Goal: Task Accomplishment & Management: Use online tool/utility

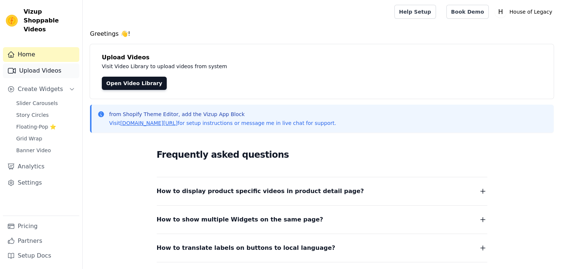
click at [35, 63] on link "Upload Videos" at bounding box center [41, 70] width 76 height 15
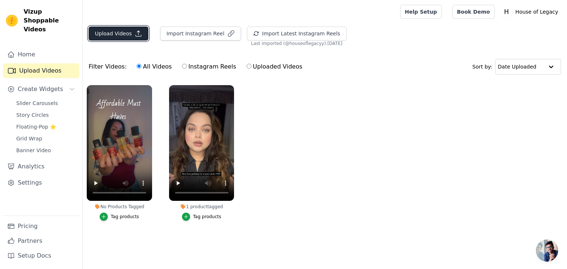
click at [126, 35] on button "Upload Videos" at bounding box center [119, 34] width 60 height 14
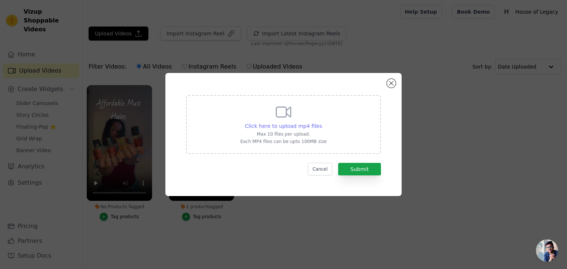
click at [283, 125] on span "Click here to upload mp4 files" at bounding box center [283, 126] width 77 height 6
click at [321, 123] on input "Click here to upload mp4 files Max 10 files per upload. Each MP4 files can be u…" at bounding box center [321, 122] width 0 height 0
type input "C:\fakepath\4.mp4"
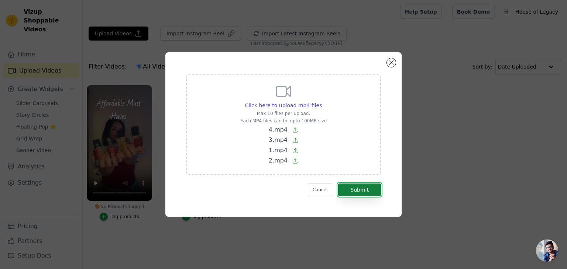
click at [365, 186] on button "Submit" at bounding box center [359, 190] width 43 height 13
click at [389, 62] on button "Close modal" at bounding box center [391, 62] width 9 height 9
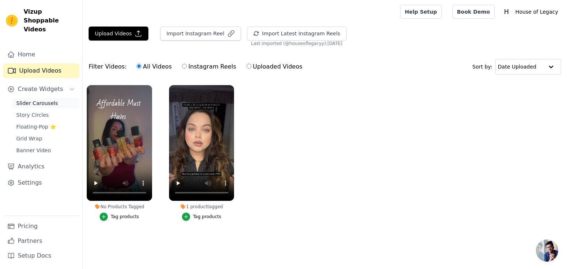
click at [58, 98] on link "Slider Carousels" at bounding box center [46, 103] width 68 height 10
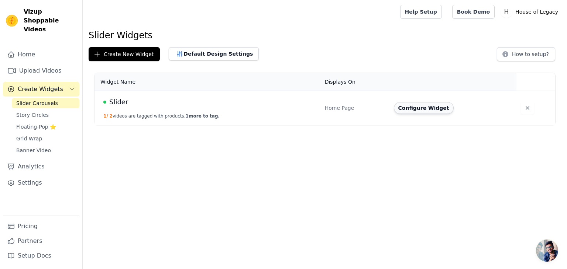
click at [407, 107] on button "Configure Widget" at bounding box center [424, 108] width 60 height 12
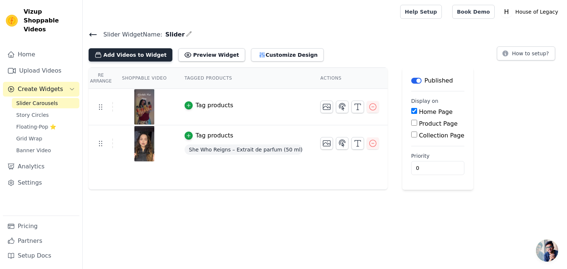
click at [119, 55] on button "Add Videos to Widget" at bounding box center [131, 54] width 84 height 13
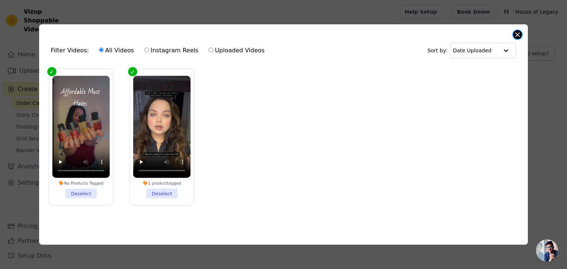
click at [519, 31] on button "Close modal" at bounding box center [517, 34] width 9 height 9
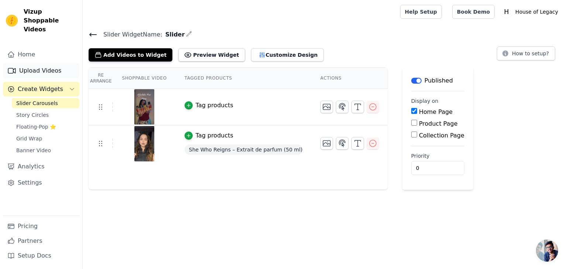
click at [46, 63] on link "Upload Videos" at bounding box center [41, 70] width 76 height 15
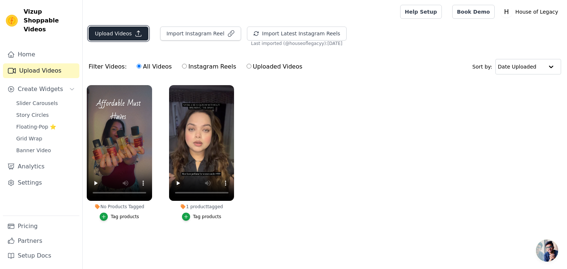
click at [111, 34] on button "Upload Videos" at bounding box center [119, 34] width 60 height 14
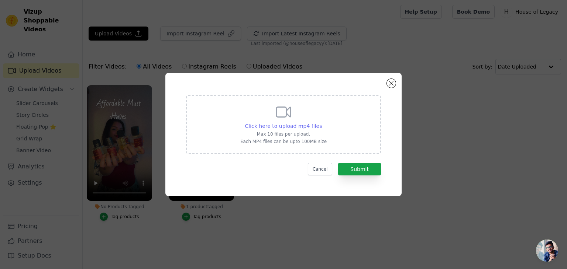
click at [293, 128] on span "Click here to upload mp4 files" at bounding box center [283, 126] width 77 height 6
click at [321, 123] on input "Click here to upload mp4 files Max 10 files per upload. Each MP4 files can be u…" at bounding box center [321, 122] width 0 height 0
type input "C:\fakepath\4.mp4"
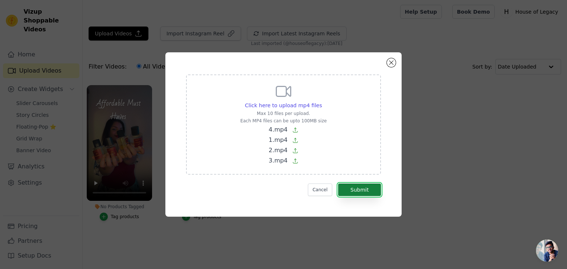
click at [356, 189] on button "Submit" at bounding box center [359, 190] width 43 height 13
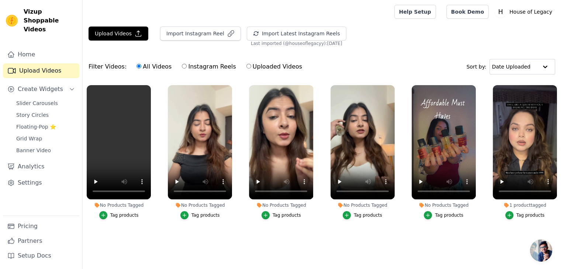
click at [450, 216] on div "Tag products" at bounding box center [449, 216] width 28 height 6
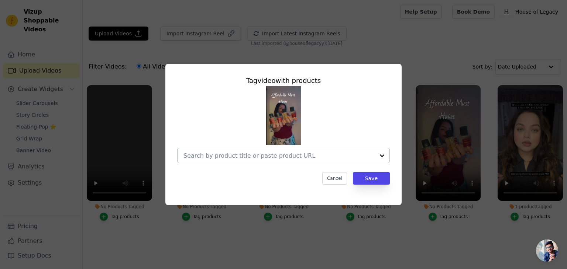
click at [265, 152] on input "No Products Tagged Tag video with products Cancel Save Tag products" at bounding box center [278, 155] width 191 height 7
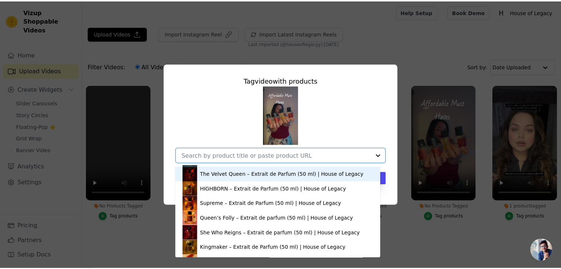
scroll to position [44, 0]
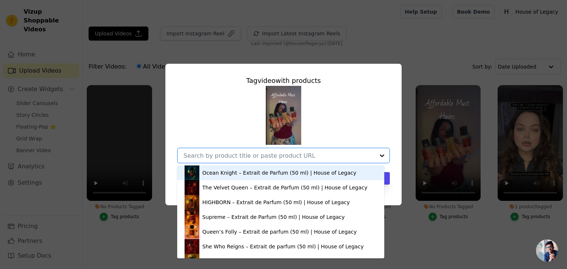
drag, startPoint x: 238, startPoint y: 207, endPoint x: 342, endPoint y: 134, distance: 127.4
click at [342, 134] on div "Emperor – Extrait de Parfum (50 ml) | House of Legacy The Mirage Oud – Extrait …" at bounding box center [283, 124] width 213 height 77
click at [359, 136] on div "Emperor – Extrait de Parfum (50 ml) | House of Legacy The Mirage Oud – Extrait …" at bounding box center [283, 124] width 213 height 77
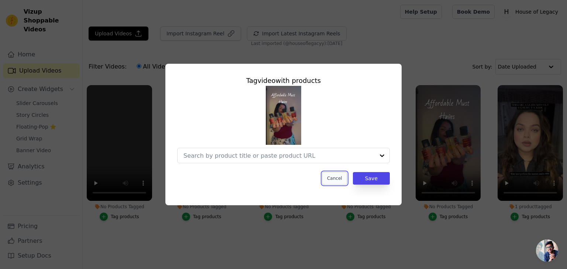
click at [335, 175] on button "Cancel" at bounding box center [334, 178] width 25 height 13
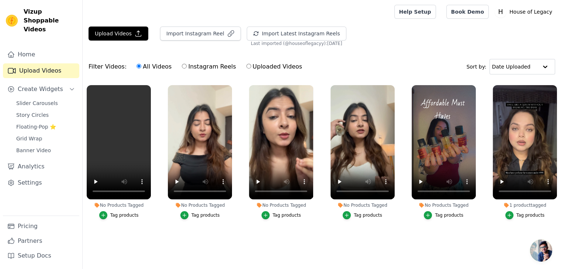
click at [370, 214] on div "Tag products" at bounding box center [368, 216] width 28 height 6
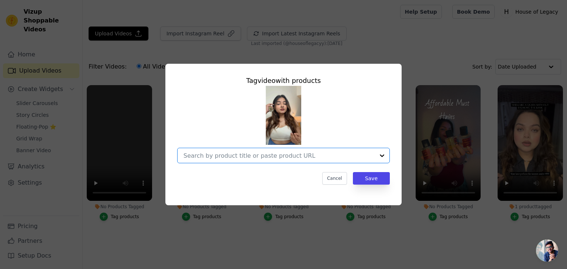
click at [243, 158] on input "No Products Tagged Tag video with products Option undefined, selected. Select i…" at bounding box center [278, 155] width 191 height 7
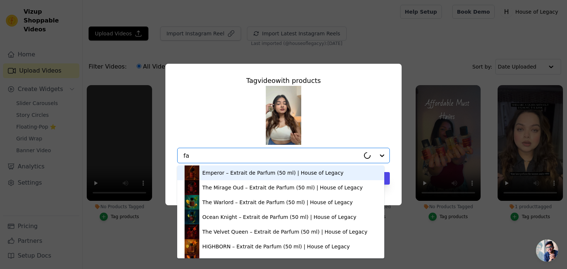
type input "fan"
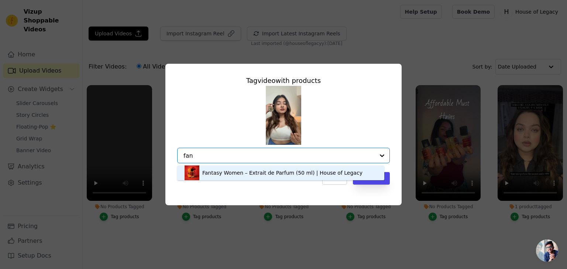
click at [269, 172] on div "Fantasy Women – Extrait de Parfum (50 ml) | House of Legacy" at bounding box center [282, 172] width 160 height 7
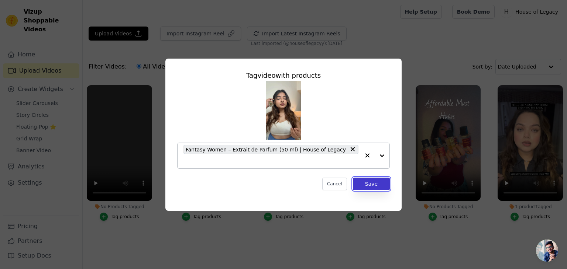
click at [370, 178] on button "Save" at bounding box center [371, 184] width 37 height 13
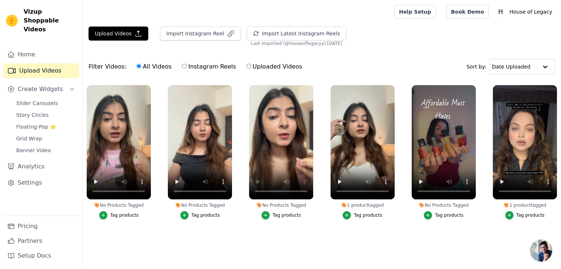
click at [276, 214] on div "Tag products" at bounding box center [287, 216] width 28 height 6
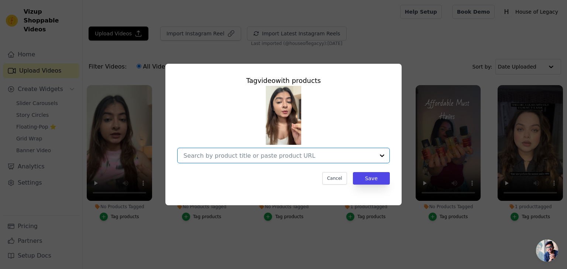
click at [227, 157] on input "No Products Tagged Tag video with products Option undefined, selected. Select i…" at bounding box center [278, 155] width 191 height 7
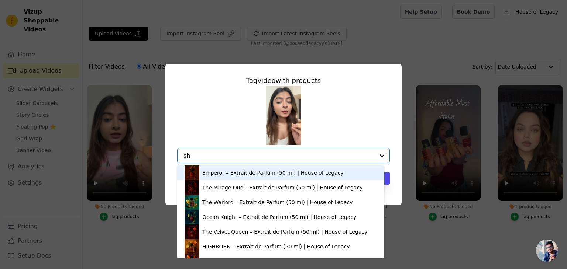
type input "she"
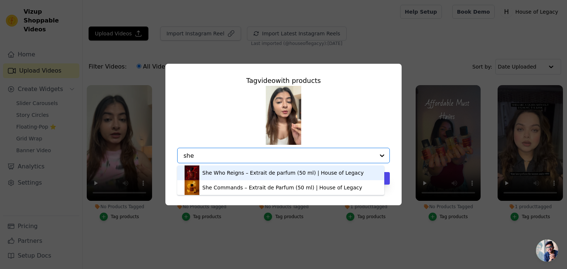
click at [261, 170] on div "She Who Reigns – Extrait de parfum (50 ml) | House of Legacy" at bounding box center [282, 172] width 161 height 7
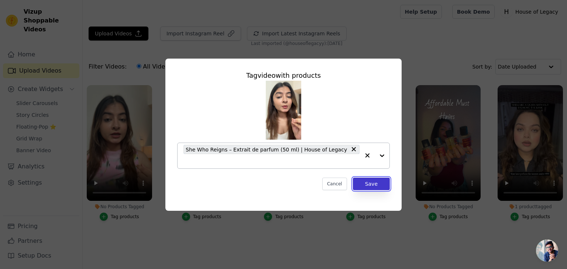
click at [378, 178] on button "Save" at bounding box center [371, 184] width 37 height 13
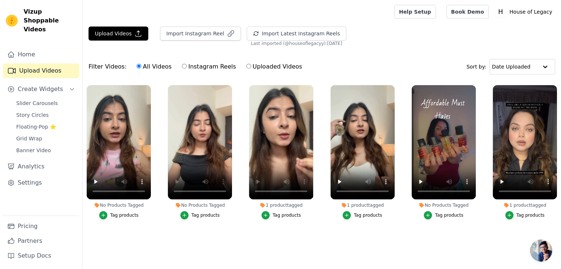
click at [195, 215] on div "Tag products" at bounding box center [206, 216] width 28 height 6
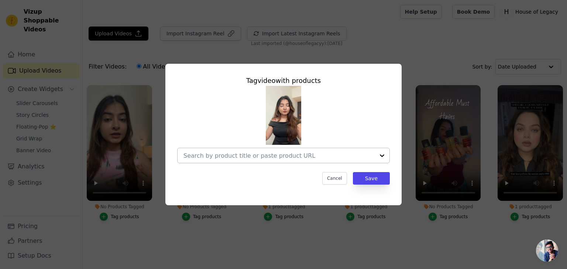
click at [217, 158] on input "No Products Tagged Tag video with products Cancel Save Tag products" at bounding box center [278, 155] width 191 height 7
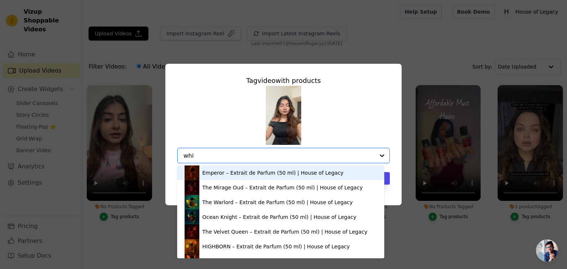
type input "whis"
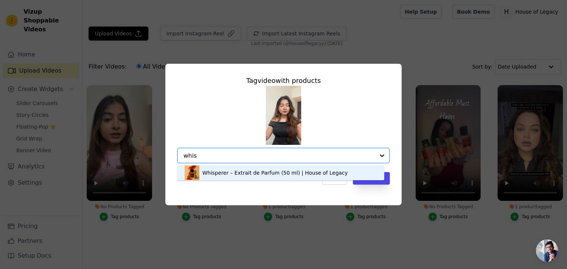
click at [257, 172] on div "Whisperer – Extrait de Parfum (50 ml) | House of Legacy" at bounding box center [274, 172] width 145 height 7
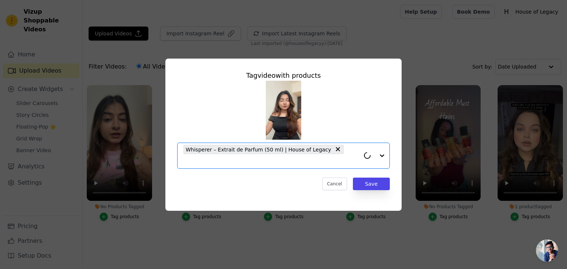
click at [244, 178] on div "Cancel Save" at bounding box center [283, 184] width 213 height 13
click at [370, 178] on button "Save" at bounding box center [371, 184] width 37 height 13
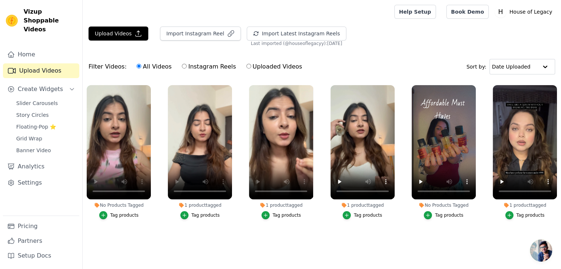
click at [124, 216] on div "Tag products" at bounding box center [124, 216] width 28 height 6
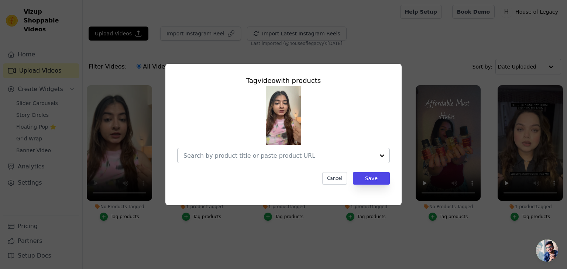
click at [209, 155] on input "No Products Tagged Tag video with products Cancel Save Tag products" at bounding box center [278, 155] width 191 height 7
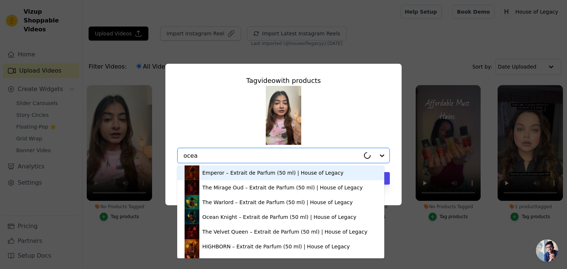
type input "ocean"
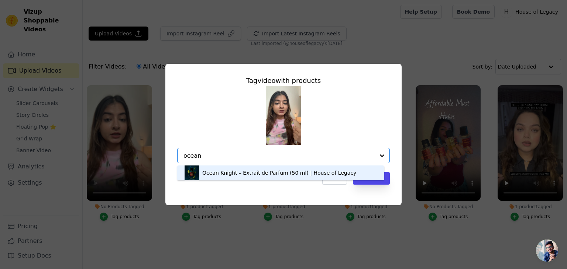
click at [261, 178] on div "Ocean Knight – Extrait de Parfum (50 ml) | House of Legacy" at bounding box center [281, 173] width 192 height 15
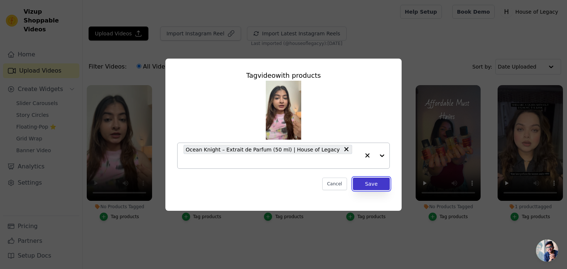
click at [372, 178] on button "Save" at bounding box center [371, 184] width 37 height 13
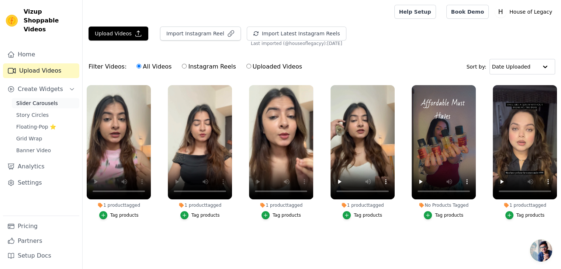
click at [45, 100] on span "Slider Carousels" at bounding box center [37, 103] width 42 height 7
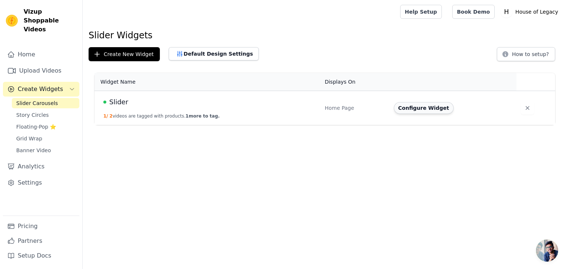
click at [418, 109] on button "Configure Widget" at bounding box center [424, 108] width 60 height 12
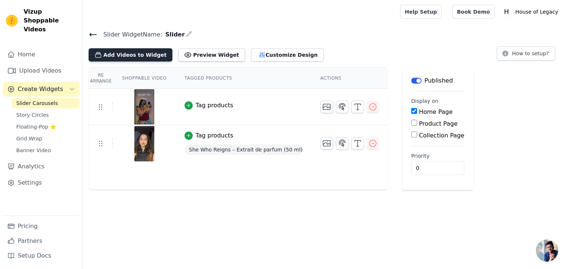
click at [120, 56] on button "Add Videos to Widget" at bounding box center [131, 54] width 84 height 13
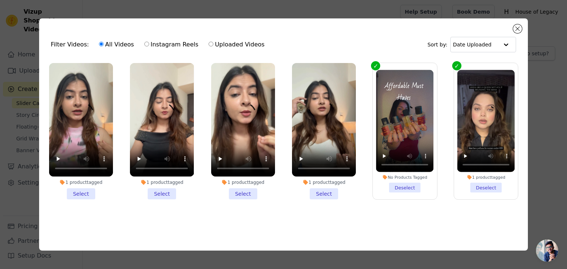
click at [350, 189] on li "1 product tagged Select" at bounding box center [324, 131] width 64 height 137
click at [0, 0] on input "1 product tagged Select" at bounding box center [0, 0] width 0 height 0
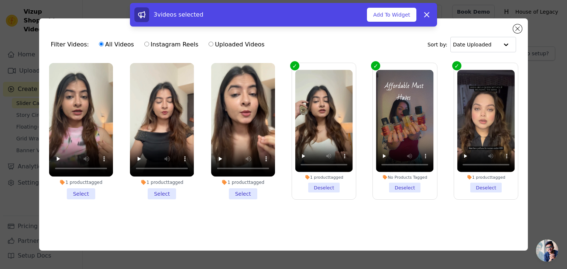
click at [281, 191] on ul "1 product tagged Select 1 product tagged Select 1 product tagged Select 1 produ…" at bounding box center [283, 143] width 477 height 168
click at [263, 185] on li "1 product tagged Select" at bounding box center [243, 131] width 64 height 137
click at [0, 0] on input "1 product tagged Select" at bounding box center [0, 0] width 0 height 0
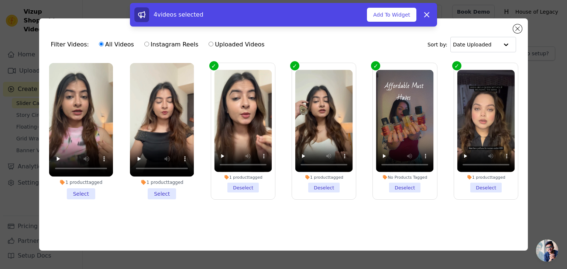
click at [194, 183] on div "1 product tagged Select" at bounding box center [162, 131] width 72 height 145
click at [183, 130] on video at bounding box center [162, 120] width 64 height 114
click at [290, 230] on div "Filter Videos: All Videos Instagram Reels Uploaded Videos Sort by: Date Uploade…" at bounding box center [283, 134] width 489 height 232
click at [80, 191] on li "1 product tagged Select" at bounding box center [81, 131] width 64 height 137
click at [0, 0] on input "1 product tagged Select" at bounding box center [0, 0] width 0 height 0
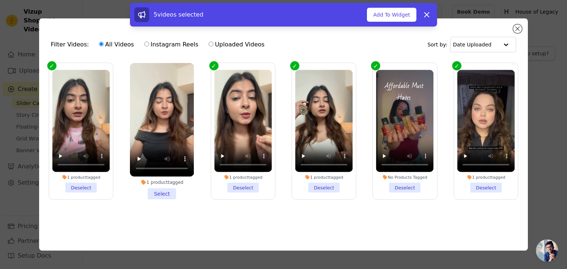
click at [156, 189] on li "1 product tagged Select" at bounding box center [162, 131] width 64 height 137
click at [0, 0] on input "1 product tagged Select" at bounding box center [0, 0] width 0 height 0
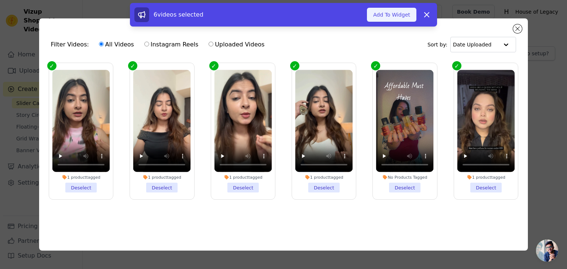
click at [397, 18] on button "Add To Widget" at bounding box center [391, 15] width 49 height 14
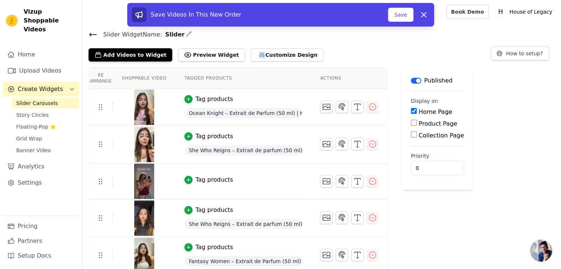
scroll to position [41, 0]
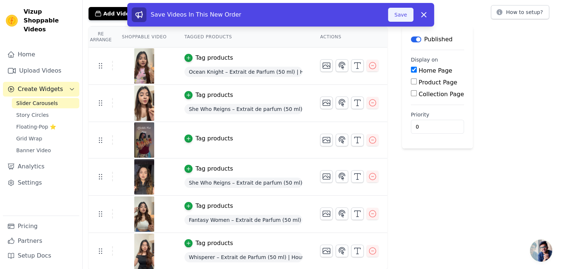
click at [399, 14] on button "Save" at bounding box center [400, 15] width 25 height 14
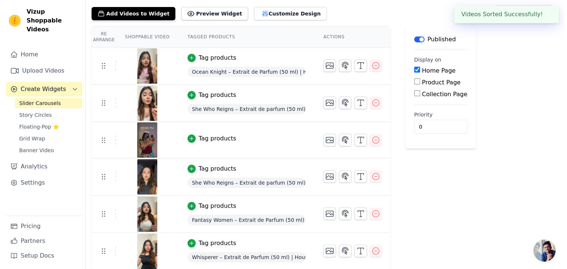
scroll to position [0, 0]
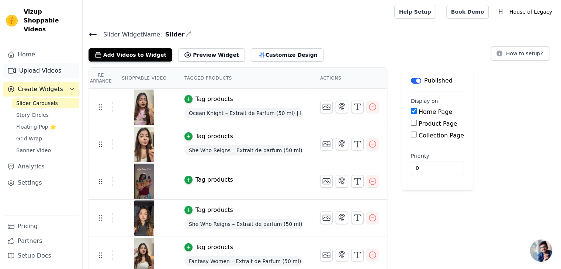
click at [43, 65] on link "Upload Videos" at bounding box center [41, 70] width 76 height 15
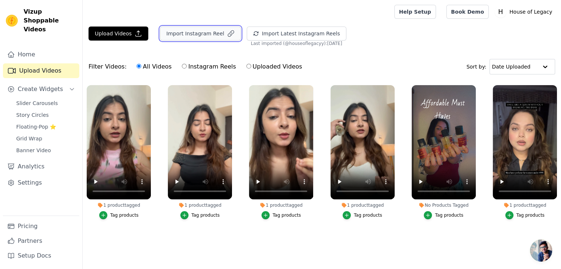
click at [186, 34] on button "Import Instagram Reel" at bounding box center [200, 34] width 81 height 14
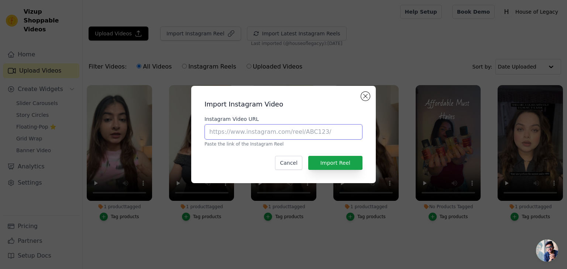
click at [237, 132] on input "Instagram Video URL" at bounding box center [283, 131] width 158 height 15
paste input "https://www.instagram.com/reel/DPGU0kxCfuM/?utm_source=ig_web_copy_link&igsh=Mz…"
type input "https://www.instagram.com/reel/DPGU0kxCfuM/?utm_source=ig_web_copy_link&igsh=Mz…"
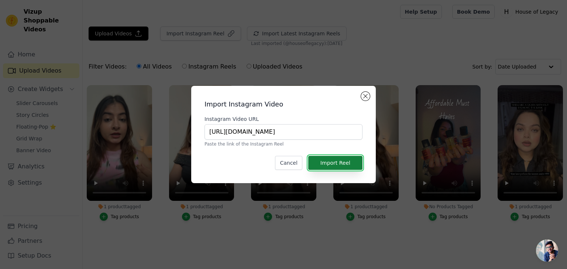
click at [349, 160] on button "Import Reel" at bounding box center [335, 163] width 54 height 14
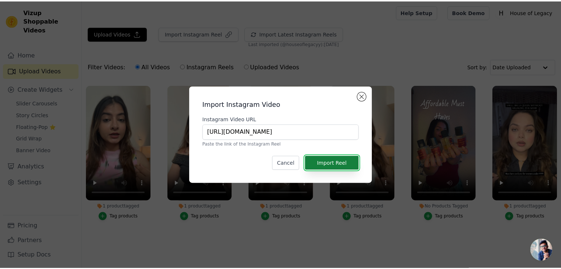
scroll to position [0, 0]
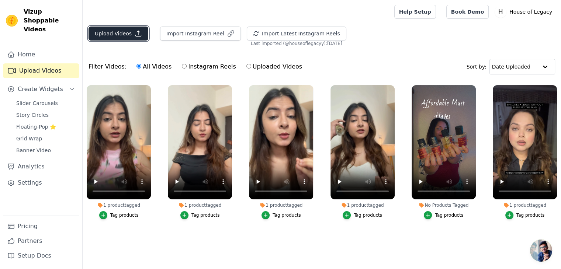
click at [122, 35] on button "Upload Videos" at bounding box center [119, 34] width 60 height 14
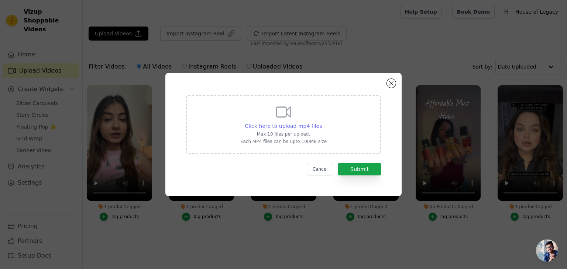
click at [263, 123] on div "Click here to upload mp4 files" at bounding box center [283, 126] width 77 height 7
click at [321, 122] on input "Click here to upload mp4 files Max 10 files per upload. Each MP4 files can be u…" at bounding box center [321, 122] width 0 height 0
type input "C:\fakepath\5.mp4"
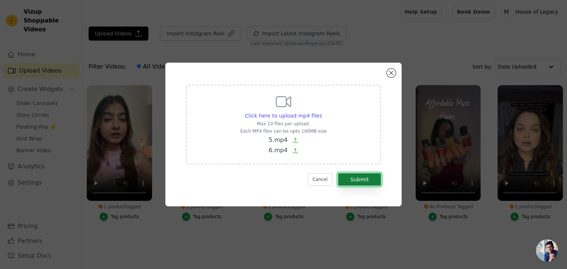
click at [359, 177] on button "Submit" at bounding box center [359, 179] width 43 height 13
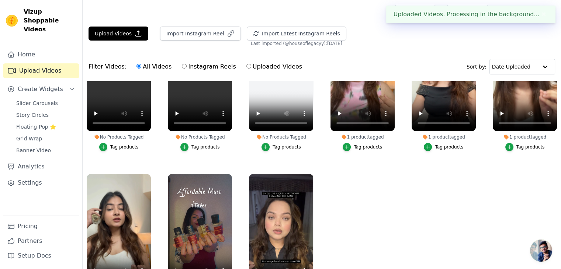
scroll to position [75, 0]
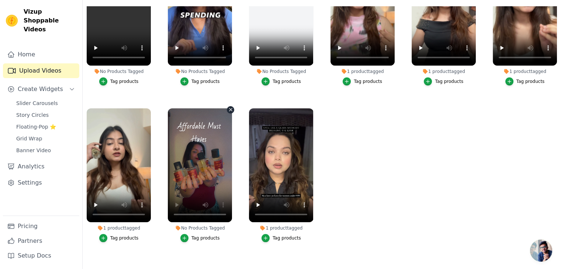
scroll to position [70, 0]
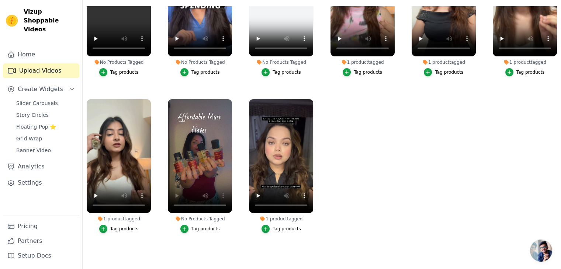
click at [194, 226] on div "Tag products" at bounding box center [206, 229] width 28 height 6
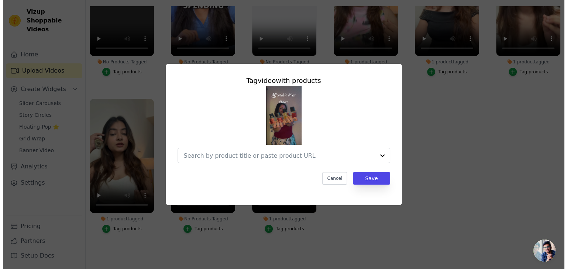
scroll to position [0, 0]
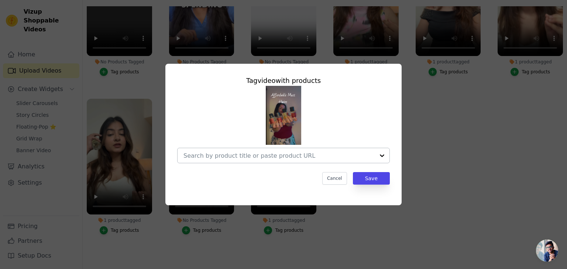
click at [256, 153] on input "No Products Tagged Tag video with products Cancel Save Tag products" at bounding box center [278, 155] width 191 height 7
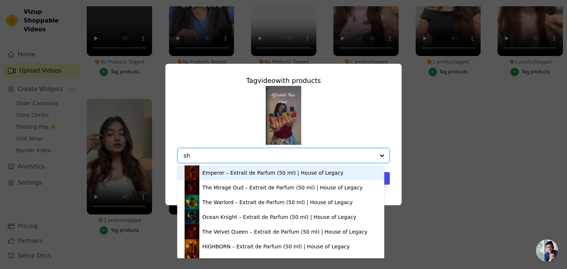
type input "she"
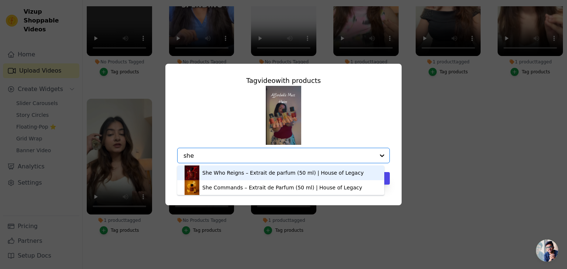
click at [236, 173] on div "She Who Reigns – Extrait de parfum (50 ml) | House of Legacy" at bounding box center [282, 172] width 161 height 7
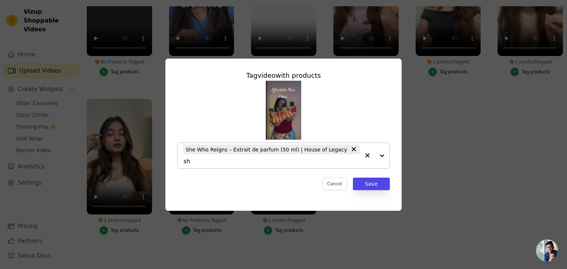
type input "she"
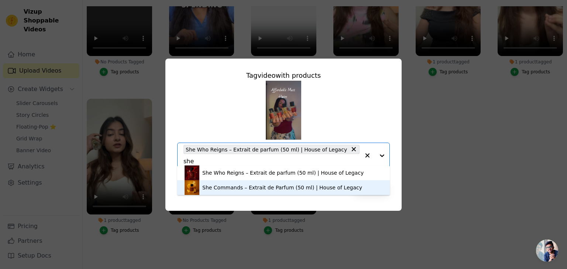
click at [236, 188] on div "She Commands – Extrait de Parfum (50 ml) | House of Legacy" at bounding box center [282, 187] width 160 height 7
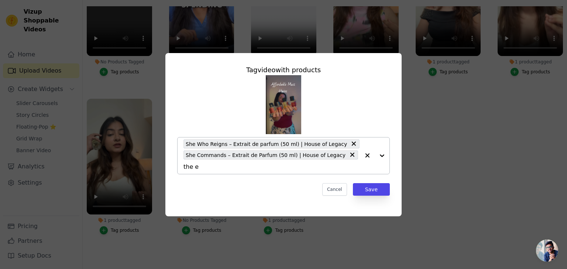
type input "the em"
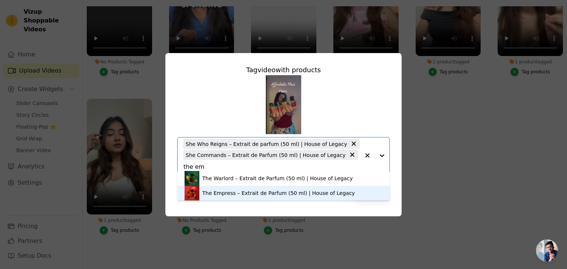
click at [231, 195] on div "The Empress – Extrait de Parfum (50 ml) | House of Legacy" at bounding box center [278, 193] width 152 height 7
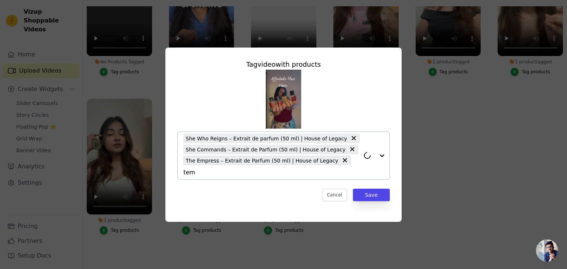
type input "temp"
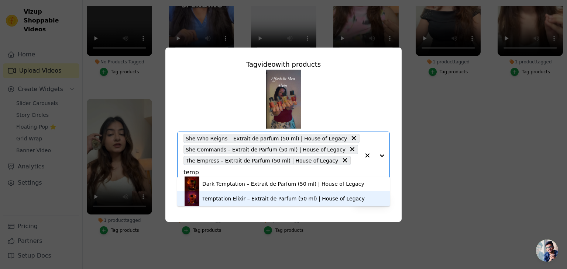
click at [242, 197] on div "Temptation Elixir – Extrait de Parfum (50 ml) | House of Legacy" at bounding box center [283, 198] width 162 height 7
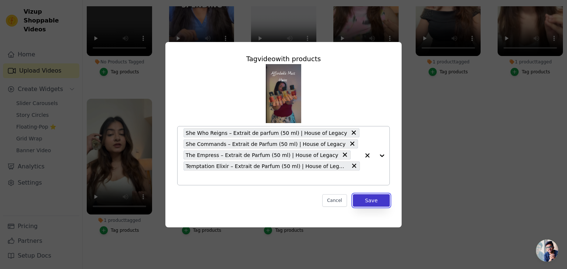
click at [375, 194] on button "Save" at bounding box center [371, 200] width 37 height 13
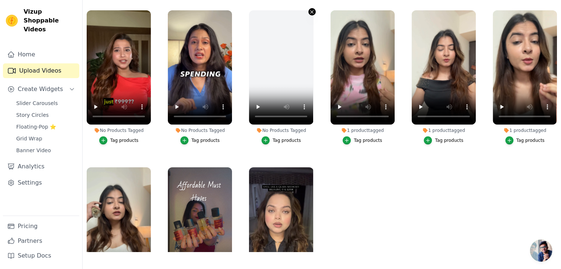
click at [310, 11] on icon "button" at bounding box center [312, 12] width 6 height 6
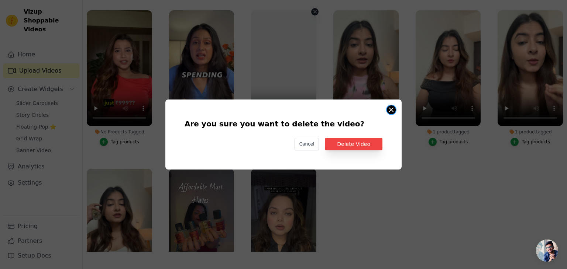
click at [390, 108] on button "Are you sure you want to delete the video? Cancel Delete Video No Products Tagg…" at bounding box center [391, 110] width 9 height 9
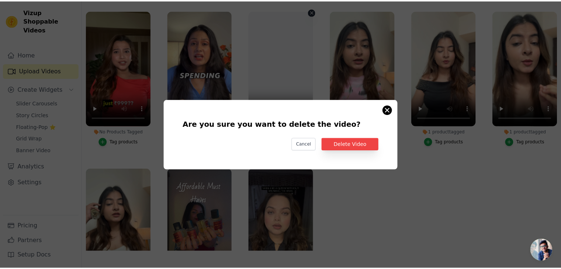
scroll to position [75, 0]
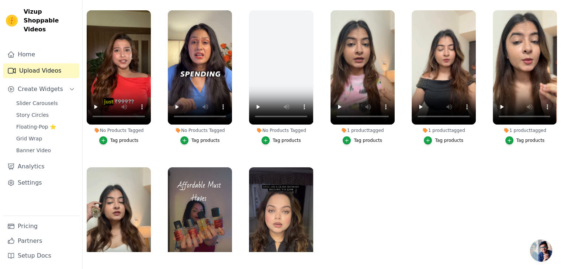
click at [193, 138] on div "Tag products" at bounding box center [206, 141] width 28 height 6
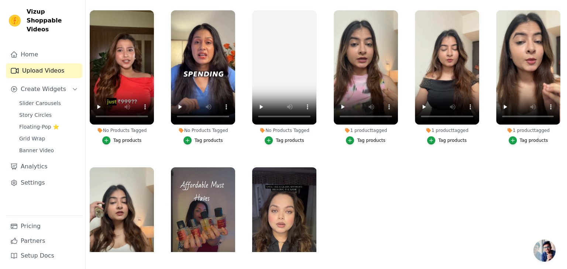
scroll to position [0, 0]
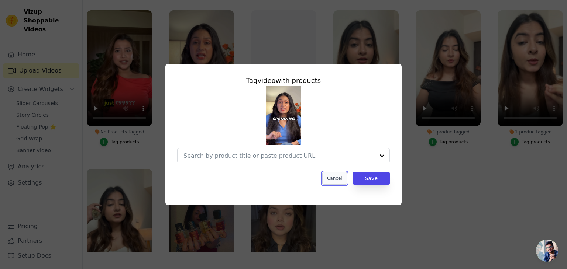
click at [341, 179] on button "Cancel" at bounding box center [334, 178] width 25 height 13
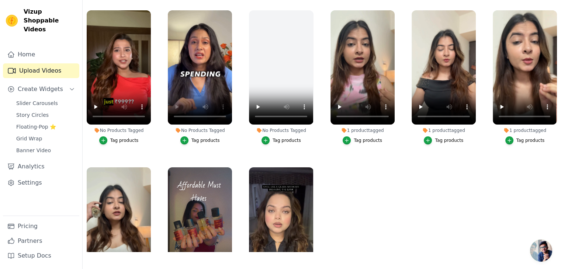
click at [199, 138] on div "Tag products" at bounding box center [206, 141] width 28 height 6
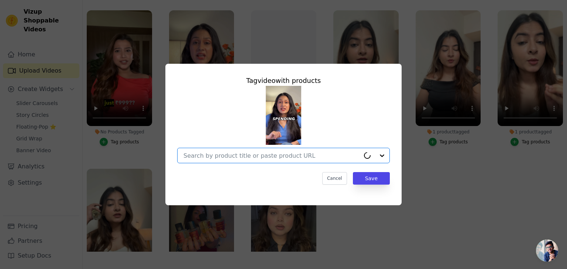
click at [229, 156] on input "No Products Tagged Tag video with products Option undefined, selected. Select i…" at bounding box center [271, 155] width 176 height 7
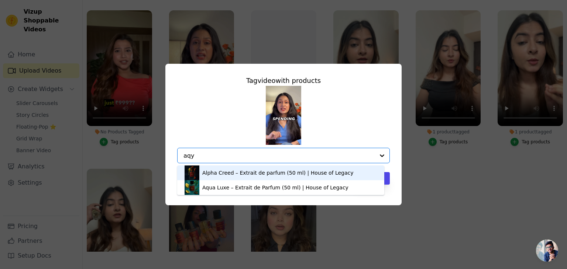
type input "aq"
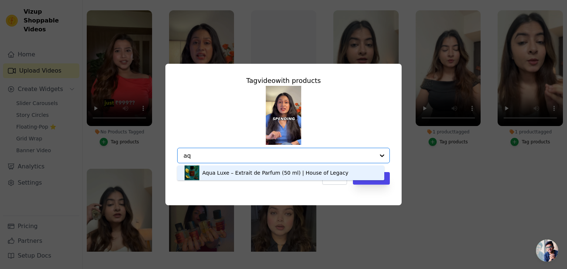
click at [228, 174] on div "Aqua Luxe – Extrait de Parfum (50 ml) | House of Legacy" at bounding box center [275, 172] width 146 height 7
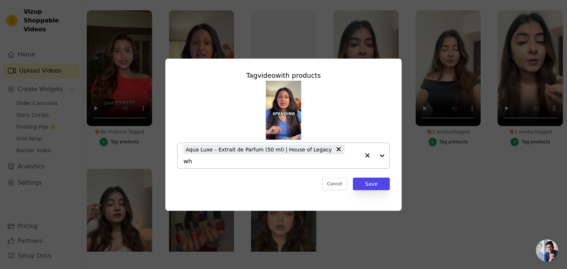
type input "whi"
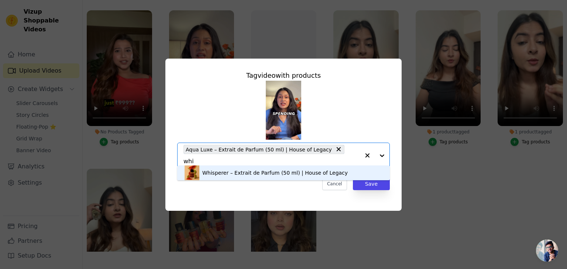
click at [257, 170] on div "Whisperer – Extrait de Parfum (50 ml) | House of Legacy" at bounding box center [274, 172] width 145 height 7
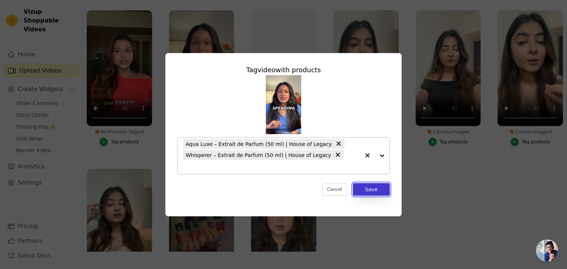
click at [376, 184] on button "Save" at bounding box center [371, 189] width 37 height 13
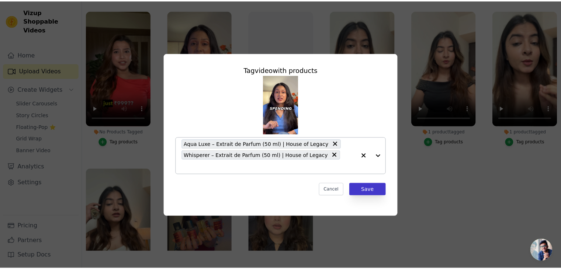
scroll to position [75, 0]
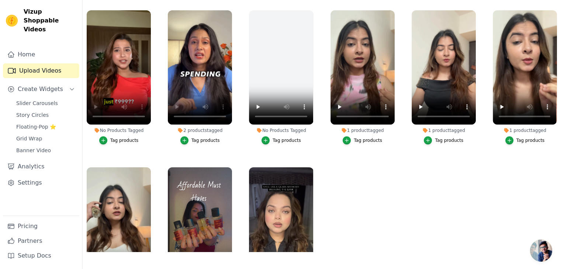
click at [125, 138] on div "Tag products" at bounding box center [124, 141] width 28 height 6
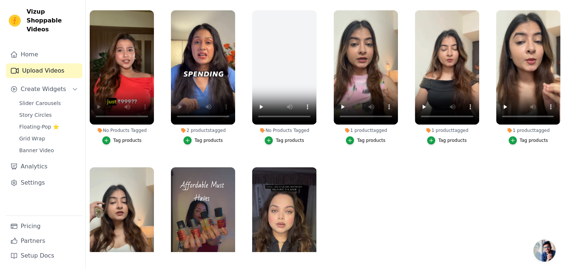
scroll to position [0, 0]
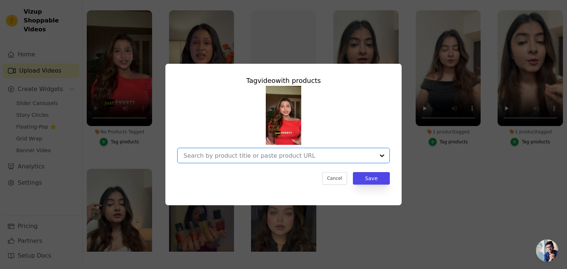
click at [220, 154] on input "No Products Tagged Tag video with products Option undefined, selected. Select i…" at bounding box center [278, 155] width 191 height 7
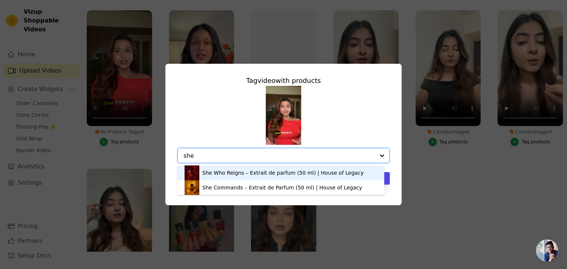
type input "she c"
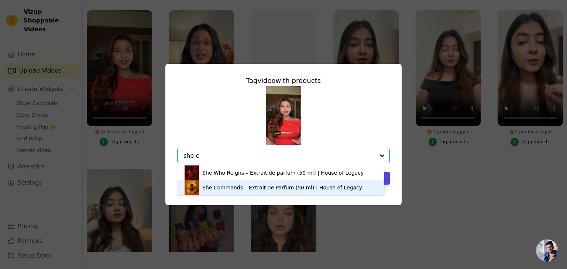
click at [214, 186] on div "She Commands – Extrait de Parfum (50 ml) | House of Legacy" at bounding box center [282, 187] width 160 height 7
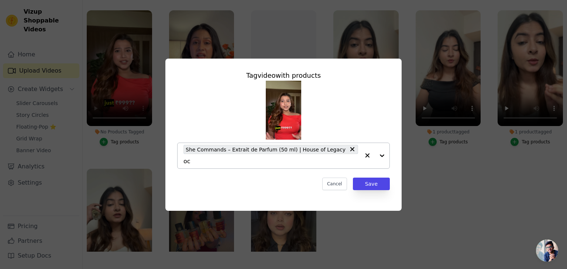
type input "oce"
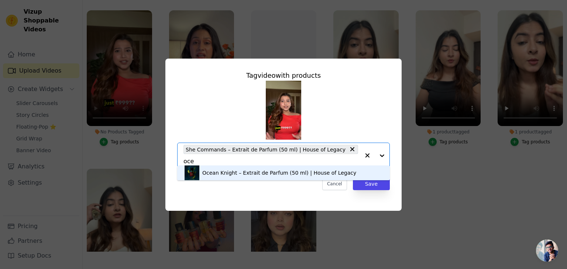
click at [251, 173] on div "Ocean Knight – Extrait de Parfum (50 ml) | House of Legacy" at bounding box center [279, 172] width 154 height 7
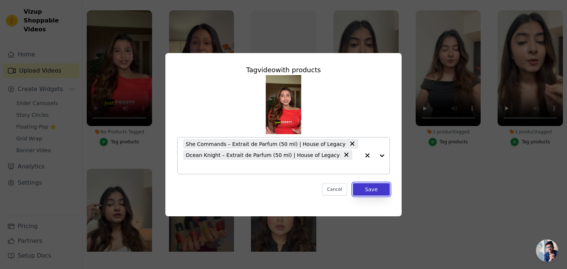
click at [372, 184] on button "Save" at bounding box center [371, 189] width 37 height 13
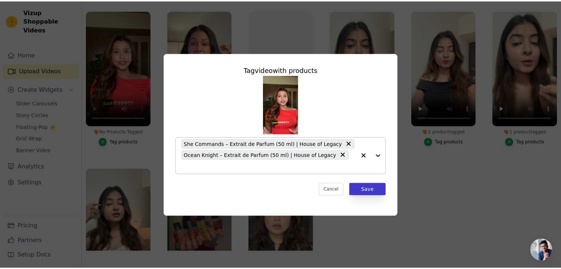
scroll to position [75, 0]
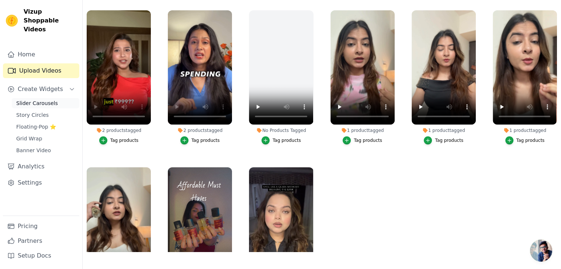
click at [39, 100] on span "Slider Carousels" at bounding box center [37, 103] width 42 height 7
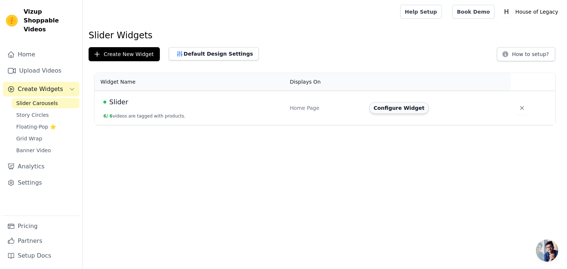
click at [396, 105] on button "Configure Widget" at bounding box center [399, 108] width 60 height 12
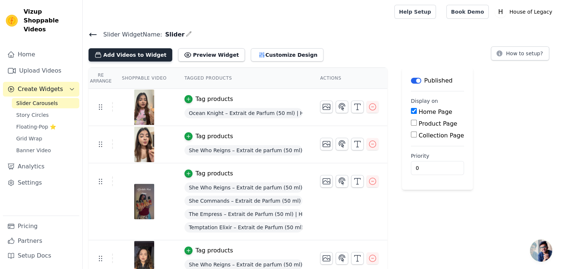
click at [123, 53] on button "Add Videos to Widget" at bounding box center [131, 54] width 84 height 13
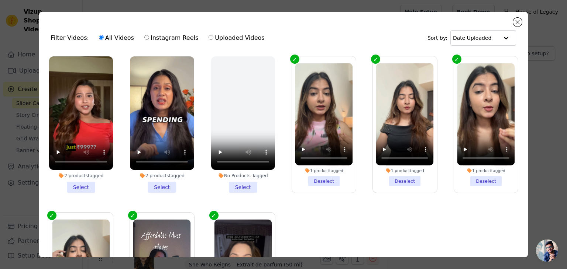
click at [84, 186] on li "2 products tagged Select" at bounding box center [81, 124] width 64 height 137
click at [0, 0] on input "2 products tagged Select" at bounding box center [0, 0] width 0 height 0
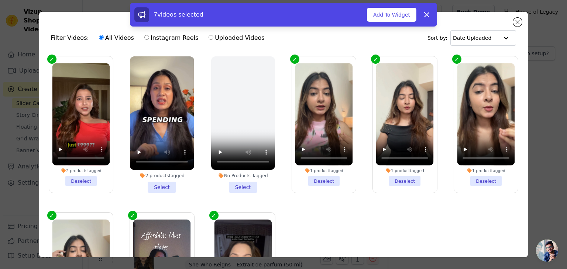
click at [167, 184] on li "2 products tagged Select" at bounding box center [162, 124] width 64 height 137
click at [0, 0] on input "2 products tagged Select" at bounding box center [0, 0] width 0 height 0
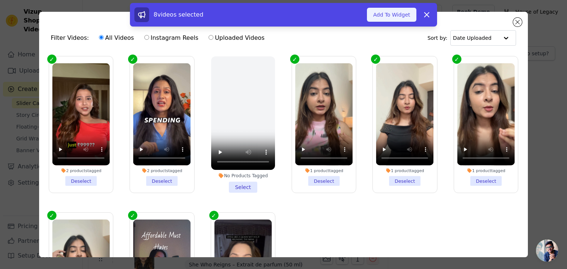
click at [397, 14] on button "Add To Widget" at bounding box center [391, 15] width 49 height 14
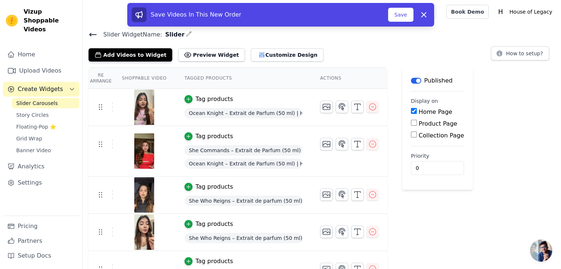
scroll to position [183, 0]
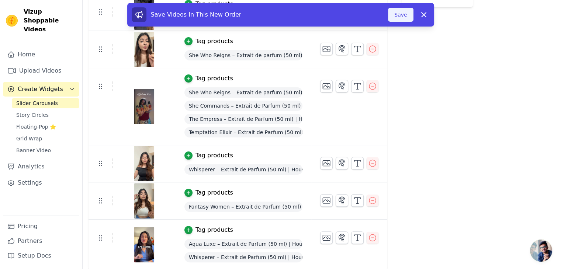
click at [401, 15] on button "Save" at bounding box center [400, 15] width 25 height 14
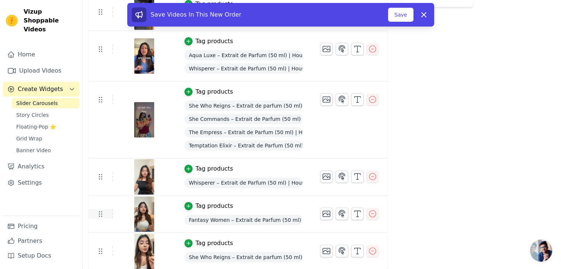
click at [101, 213] on use at bounding box center [100, 214] width 3 height 5
click at [100, 212] on icon at bounding box center [100, 214] width 9 height 9
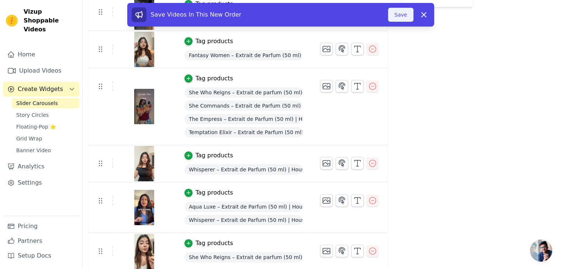
click at [401, 15] on button "Save" at bounding box center [400, 15] width 25 height 14
